Goal: Find specific page/section: Find specific page/section

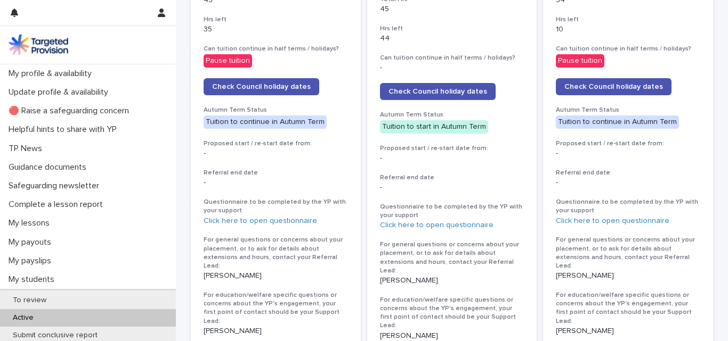
scroll to position [552, 0]
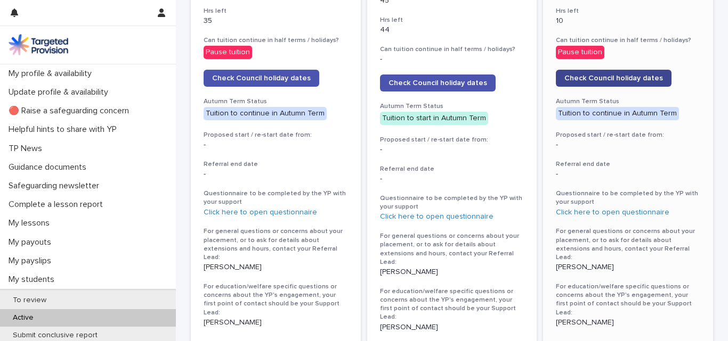
click at [642, 78] on span "Check Council holiday dates" at bounding box center [613, 78] width 99 height 7
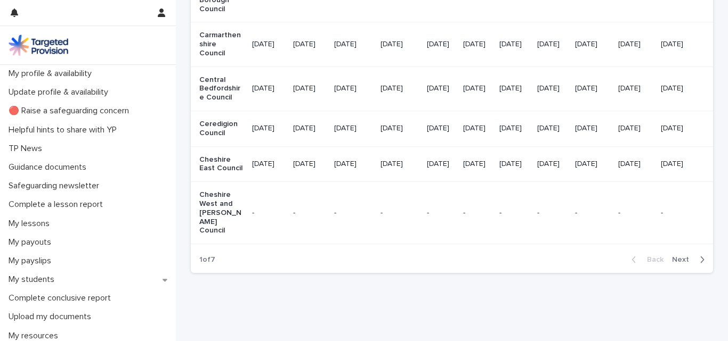
scroll to position [1427, 0]
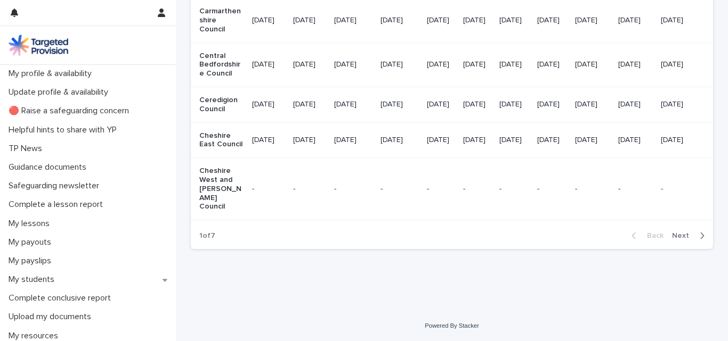
click at [676, 236] on span "Next" at bounding box center [683, 235] width 23 height 7
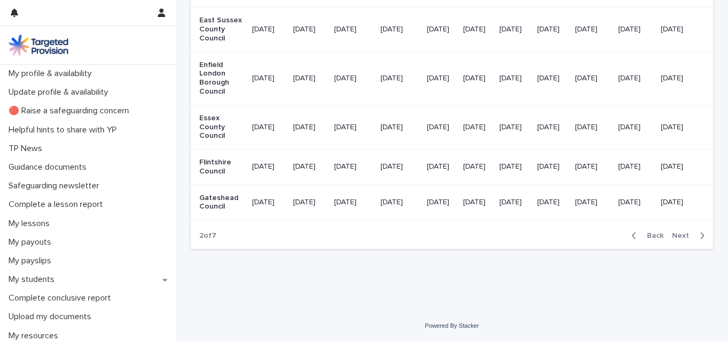
scroll to position [1383, 0]
click at [676, 236] on span "Next" at bounding box center [683, 235] width 23 height 7
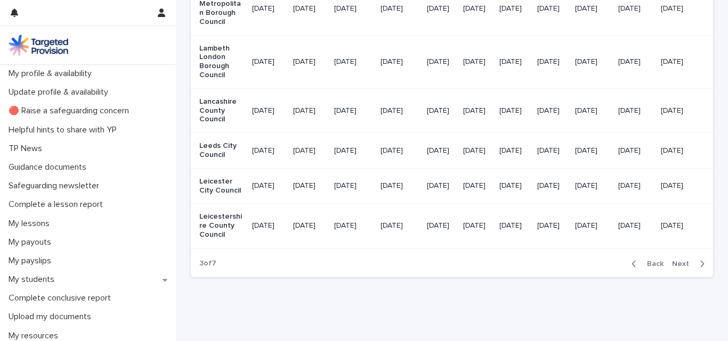
click at [679, 268] on span "Next" at bounding box center [683, 263] width 23 height 7
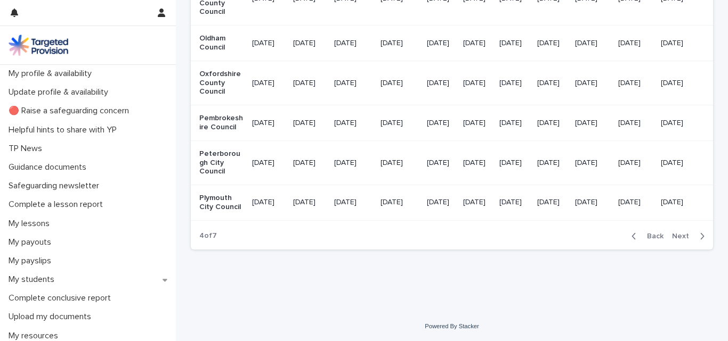
scroll to position [1317, 0]
click at [652, 240] on span "Back" at bounding box center [651, 236] width 23 height 7
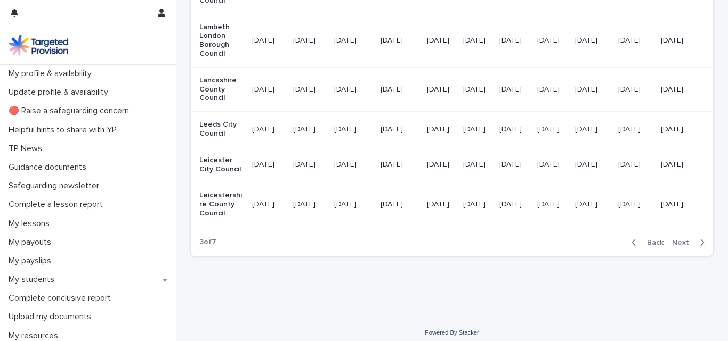
scroll to position [1434, 0]
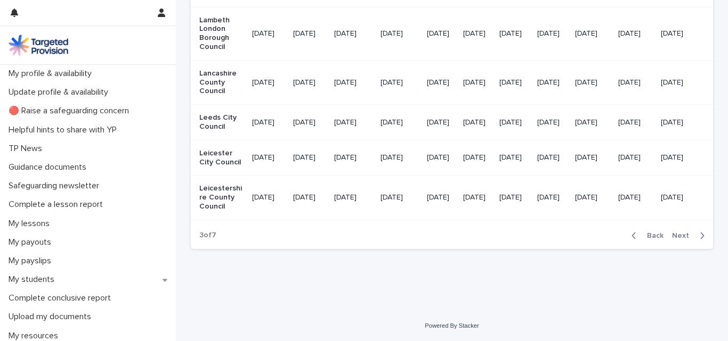
click at [678, 240] on span "Next" at bounding box center [683, 235] width 23 height 7
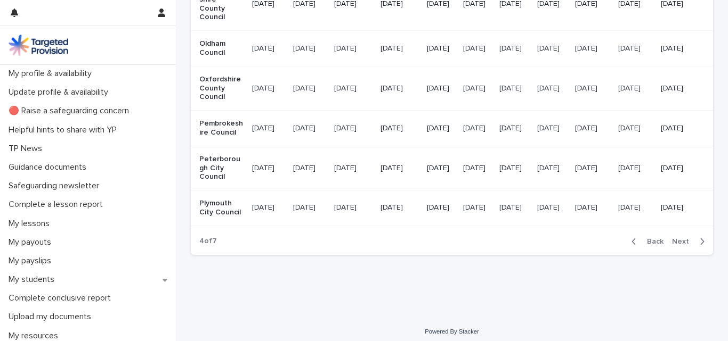
scroll to position [1356, 0]
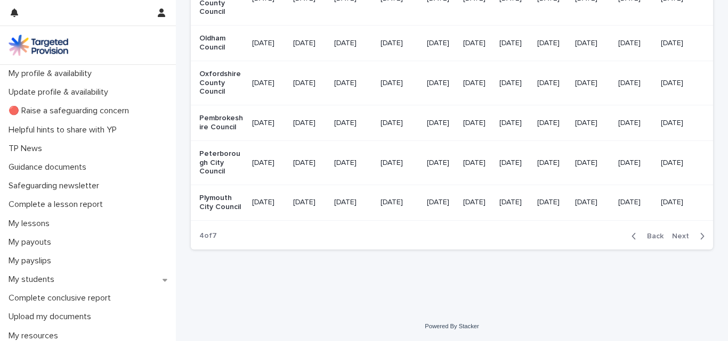
click at [680, 234] on span "Next" at bounding box center [683, 236] width 23 height 7
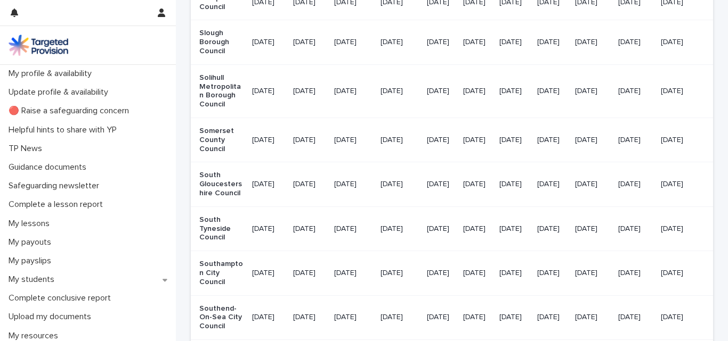
scroll to position [879, 0]
